Goal: Transaction & Acquisition: Purchase product/service

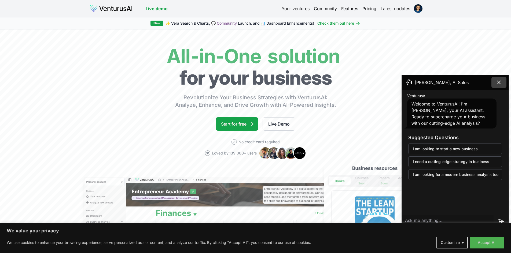
click at [498, 81] on icon at bounding box center [498, 82] width 6 height 6
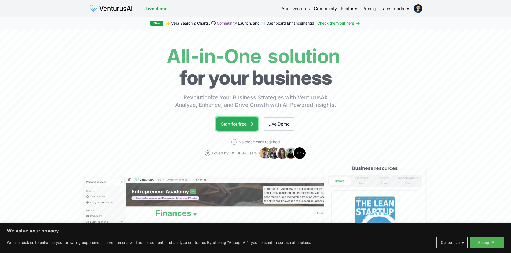
click at [235, 119] on link "Start for free" at bounding box center [237, 123] width 43 height 13
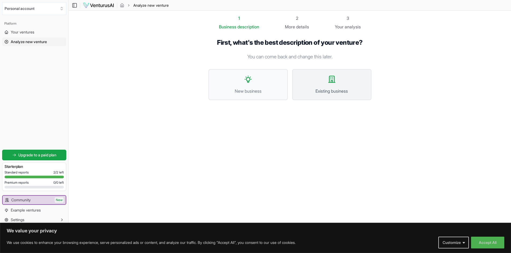
click at [336, 87] on button "Existing business" at bounding box center [331, 84] width 79 height 31
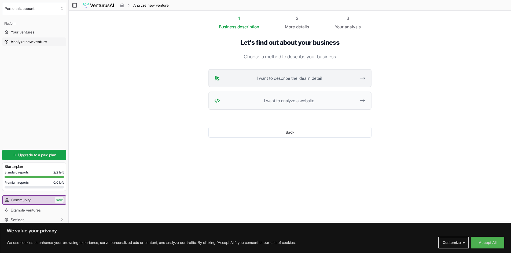
click at [332, 82] on button "I want to describe the idea in detail" at bounding box center [289, 78] width 163 height 18
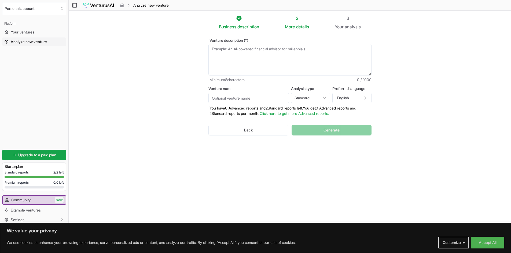
click at [259, 52] on textarea "Venture description (*)" at bounding box center [289, 60] width 163 height 32
click at [260, 59] on textarea "Venture description (*)" at bounding box center [289, 60] width 163 height 32
click at [220, 51] on textarea "Venture description (*)" at bounding box center [289, 60] width 163 height 32
paste textarea "Strathaus Group is a premier management consulting firm known for its innovativ…"
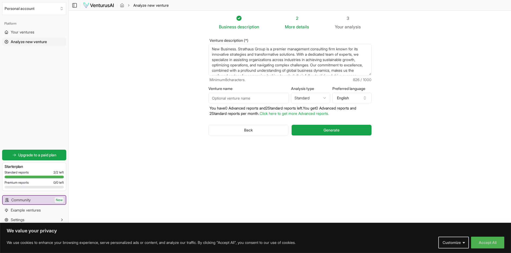
scroll to position [35, 0]
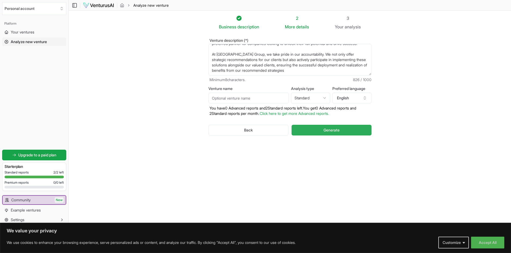
type textarea "New Business. Strathaus Group is a premier management consulting firm known for…"
click at [326, 129] on span "Generate" at bounding box center [331, 130] width 16 height 5
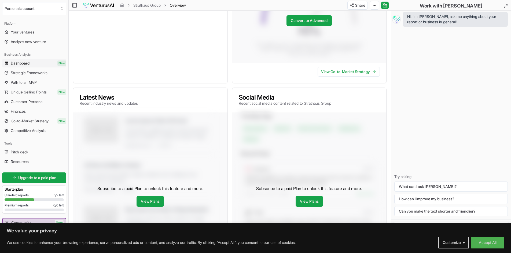
scroll to position [188, 0]
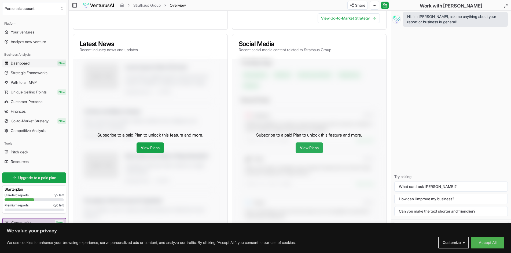
click at [311, 151] on link "View Plans" at bounding box center [308, 148] width 27 height 11
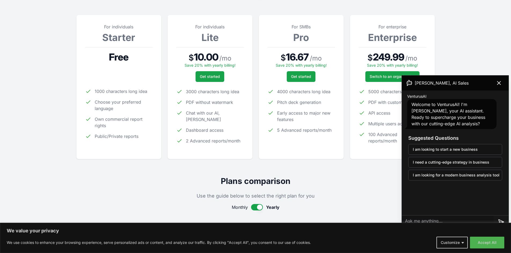
scroll to position [80, 0]
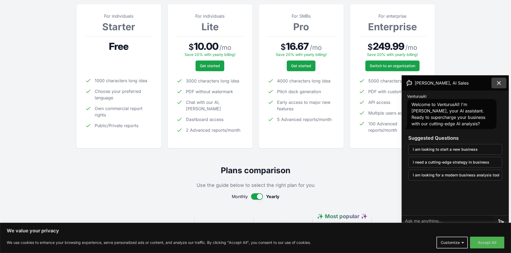
click at [500, 84] on icon at bounding box center [498, 82] width 3 height 3
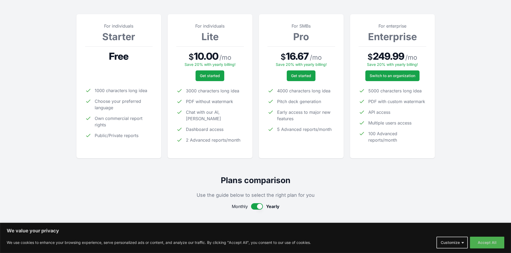
scroll to position [0, 0]
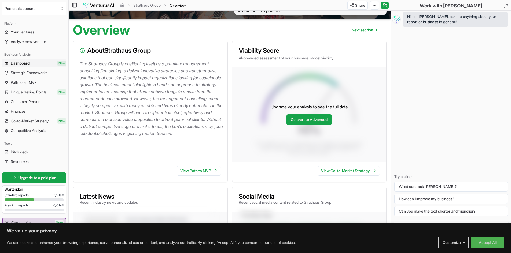
scroll to position [25, 0]
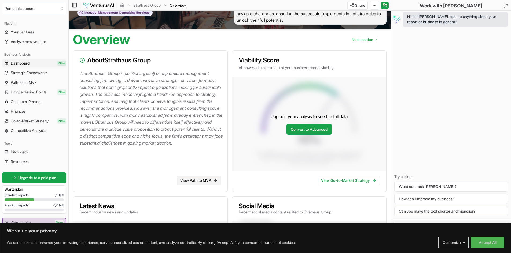
click at [207, 180] on link "View Path to MVP" at bounding box center [199, 181] width 44 height 10
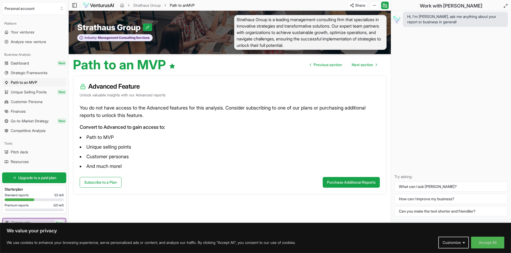
scroll to position [0, 0]
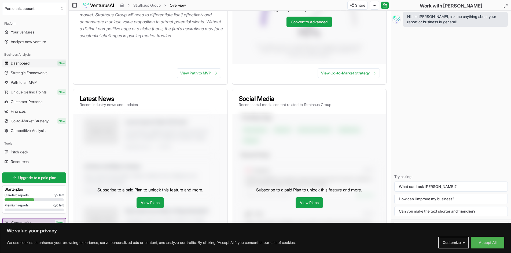
scroll to position [132, 0]
drag, startPoint x: 406, startPoint y: 155, endPoint x: 406, endPoint y: 159, distance: 4.1
click at [406, 154] on div "Hi, I'm [PERSON_NAME], ask me anything about your report or business in general…" at bounding box center [451, 115] width 120 height 209
click at [440, 65] on div "Hi, I'm [PERSON_NAME], ask me anything about your report or business in general…" at bounding box center [451, 115] width 120 height 209
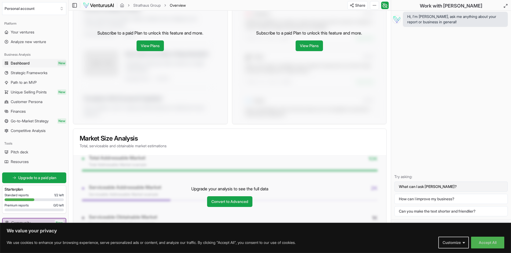
scroll to position [293, 0]
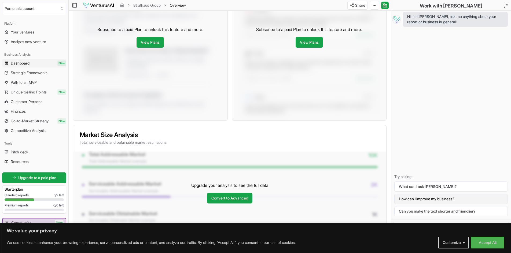
click at [414, 199] on button "How can I improve my business?" at bounding box center [450, 199] width 113 height 10
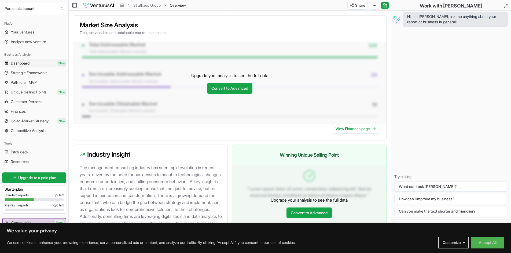
scroll to position [400, 0]
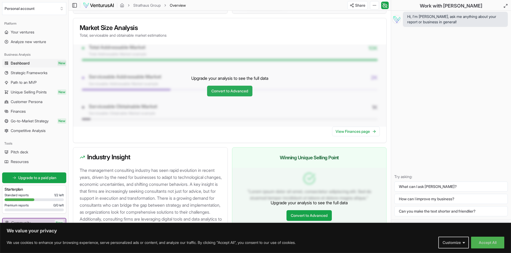
click at [225, 96] on div "Upgrade your analysis to see the full data Convert to Advanced" at bounding box center [229, 85] width 313 height 83
click at [225, 93] on link "Convert to Advanced" at bounding box center [229, 91] width 45 height 11
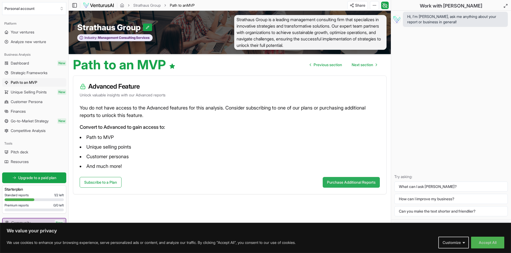
click at [350, 179] on button "Purchase Additional Reports" at bounding box center [350, 182] width 57 height 11
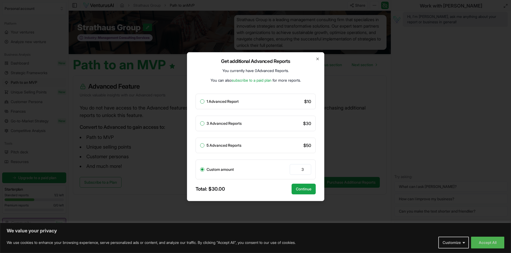
click at [314, 62] on div "Get additional Advanced Reports You currently have 0 Advanced Reports . You can…" at bounding box center [255, 126] width 137 height 149
click at [312, 56] on div "Get additional Advanced Reports You currently have 0 Advanced Reports . You can…" at bounding box center [255, 126] width 137 height 149
click at [318, 61] on icon "button" at bounding box center [317, 59] width 4 height 4
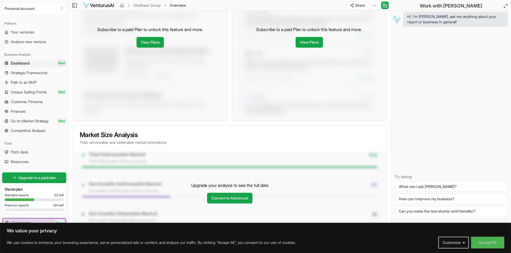
scroll to position [374, 0]
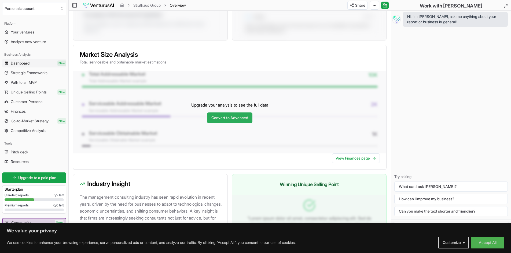
click at [234, 118] on link "Convert to Advanced" at bounding box center [229, 118] width 45 height 11
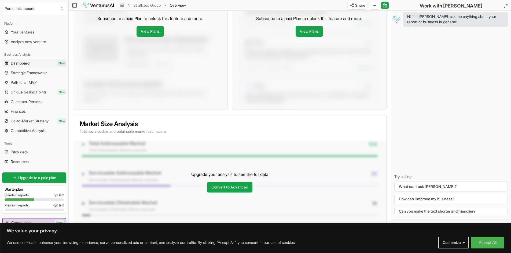
scroll to position [266, 0]
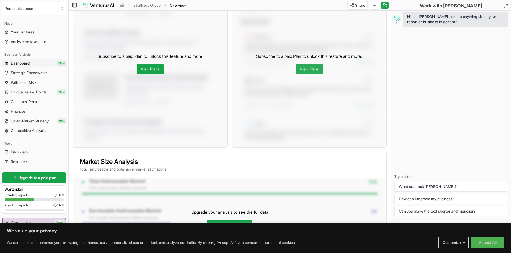
click at [306, 71] on link "View Plans" at bounding box center [308, 69] width 27 height 11
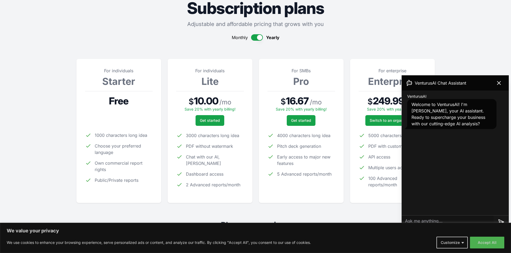
scroll to position [54, 0]
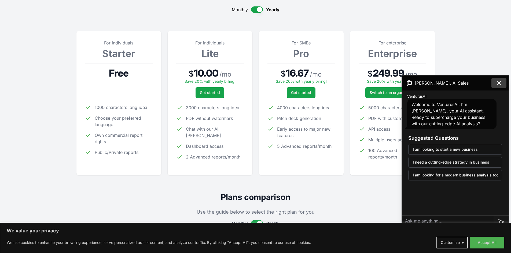
click at [497, 83] on icon at bounding box center [498, 83] width 6 height 6
